Goal: Navigation & Orientation: Go to known website

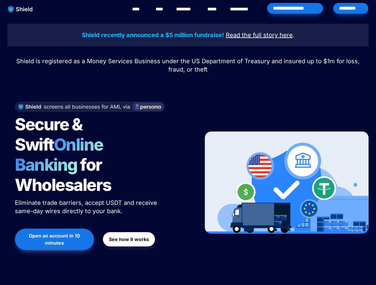
click at [188, 143] on div "Secure & Swift Online Banking for Wholesalers Eliminate trade barriers, accept …" at bounding box center [101, 183] width 188 height 174
click at [20, 9] on img "main navigation" at bounding box center [20, 9] width 31 height 12
click at [188, 143] on div "Secure & Swift Online Banking for Wholesalers Eliminate trade barriers, accept …" at bounding box center [101, 183] width 188 height 174
click at [20, 9] on img "main navigation" at bounding box center [20, 9] width 31 height 12
